Goal: Find specific page/section: Find specific page/section

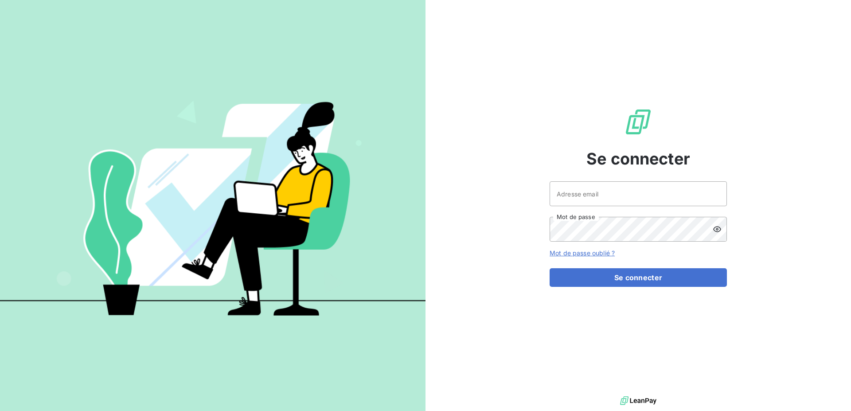
type input "[PERSON_NAME][EMAIL_ADDRESS][DOMAIN_NAME]"
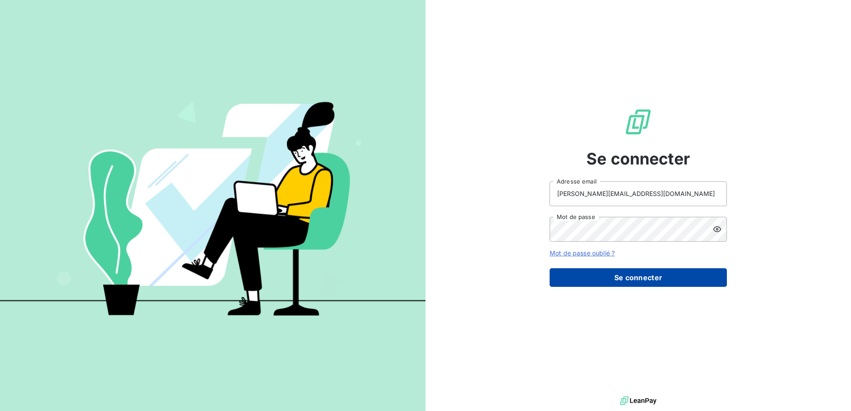
click at [640, 274] on button "Se connecter" at bounding box center [638, 277] width 177 height 19
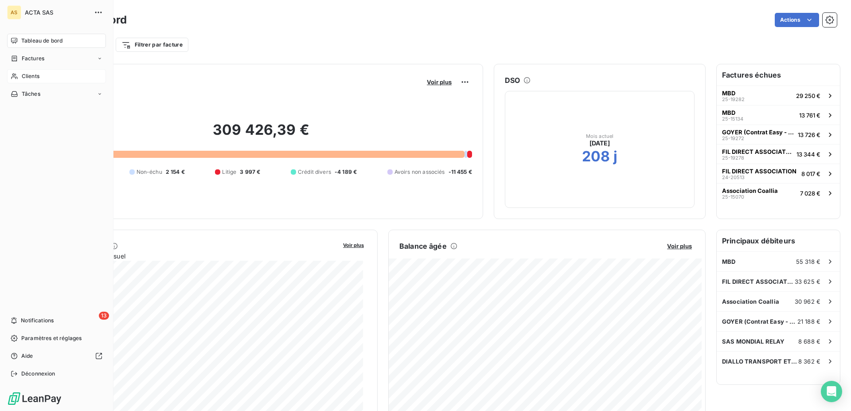
click at [22, 78] on span "Clients" at bounding box center [31, 76] width 18 height 8
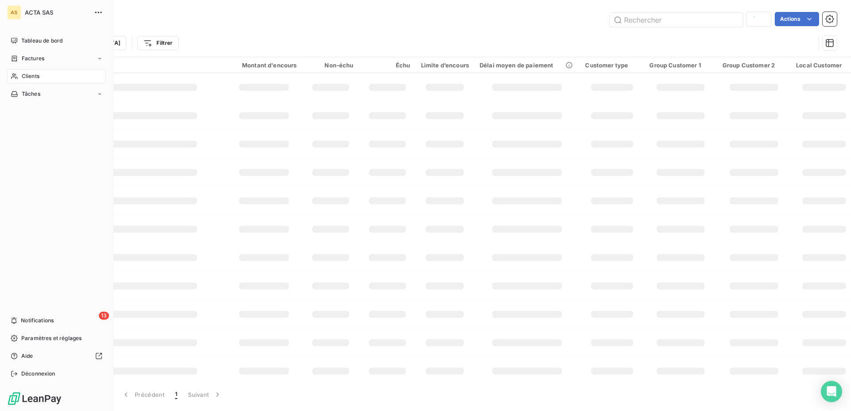
type input "goyer"
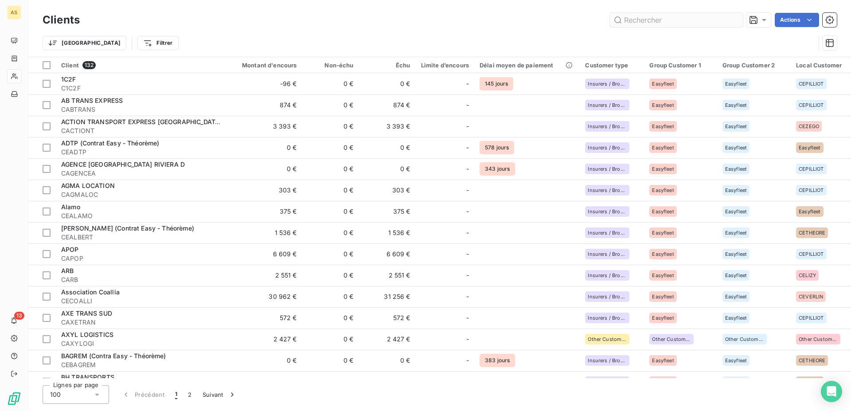
click at [668, 15] on input "text" at bounding box center [676, 20] width 133 height 14
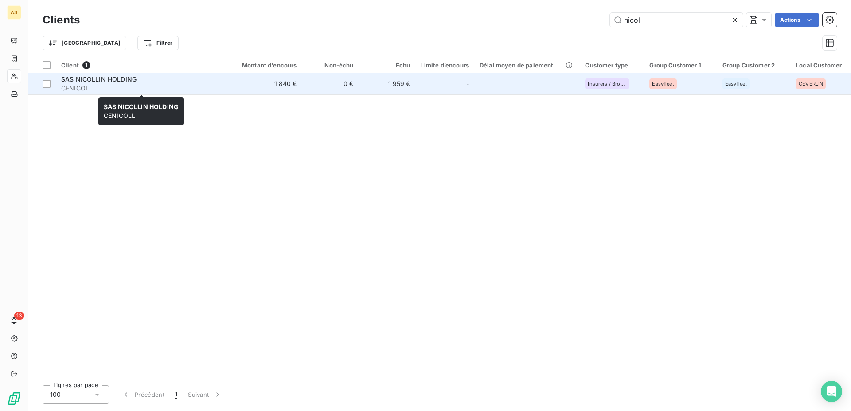
type input "nicol"
click at [69, 80] on span "SAS NICOLLIN HOLDING" at bounding box center [98, 79] width 75 height 8
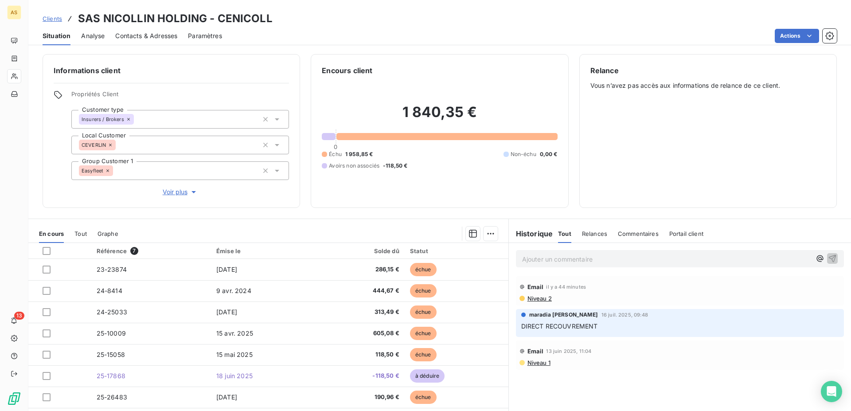
click at [537, 301] on span "Niveau 2" at bounding box center [539, 298] width 25 height 7
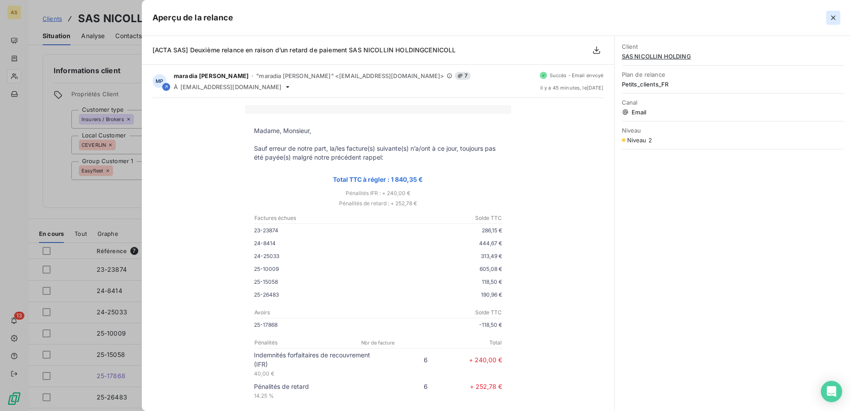
click at [832, 16] on icon "button" at bounding box center [833, 17] width 9 height 9
